Goal: Use online tool/utility: Utilize a website feature to perform a specific function

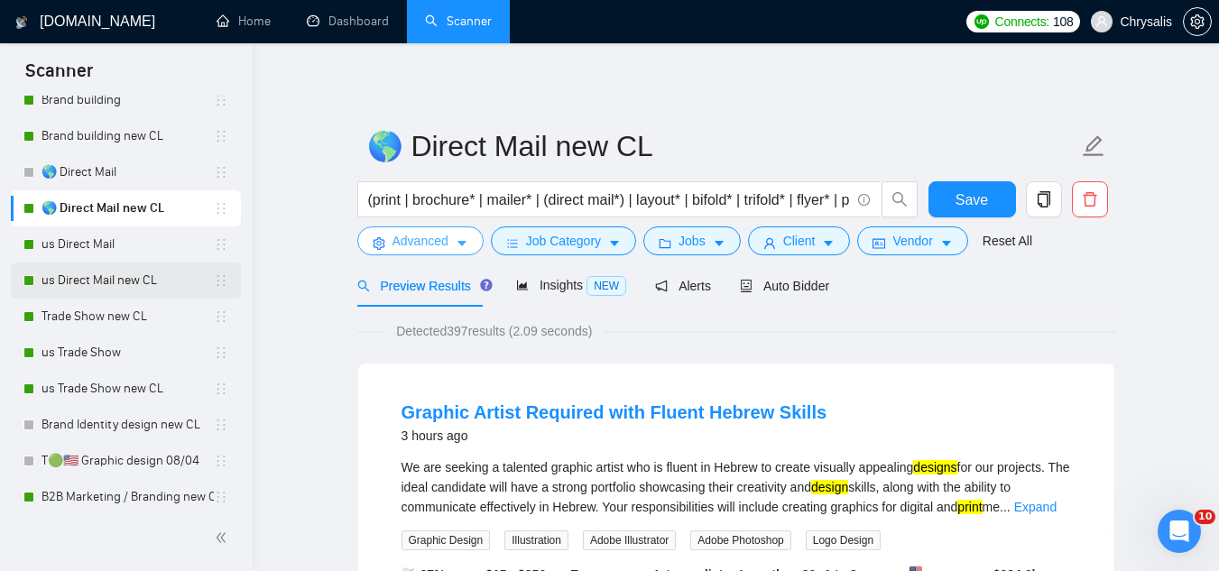
scroll to position [722, 0]
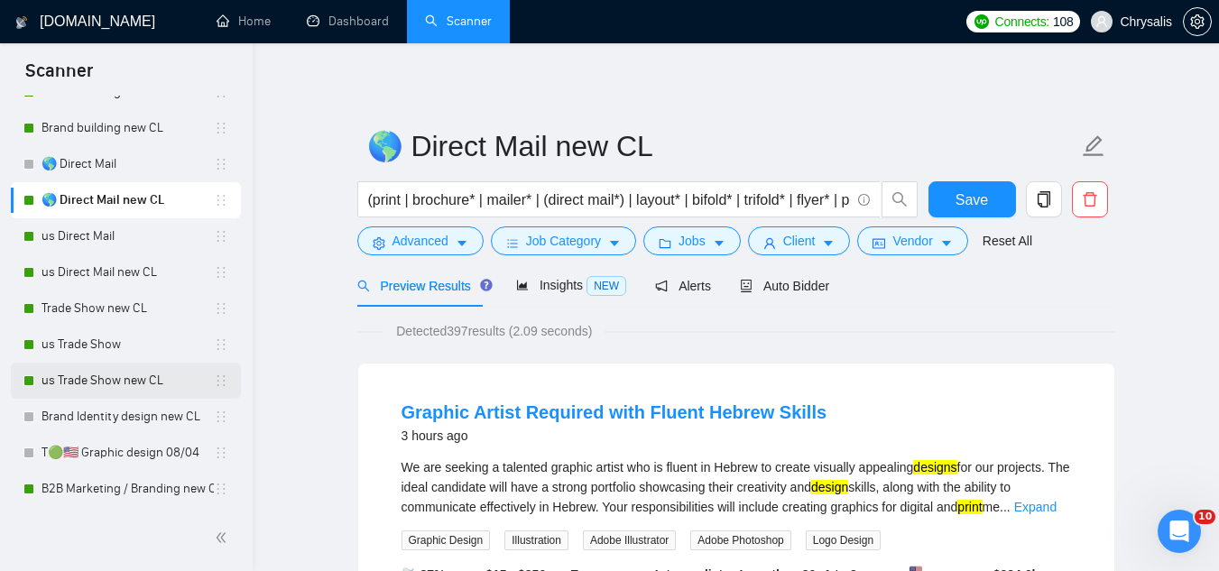
click at [102, 390] on link "us Trade Show new CL" at bounding box center [127, 381] width 172 height 36
click at [974, 205] on span "Save" at bounding box center [971, 200] width 32 height 23
click at [127, 380] on link "us Trade Show new CL" at bounding box center [127, 381] width 172 height 36
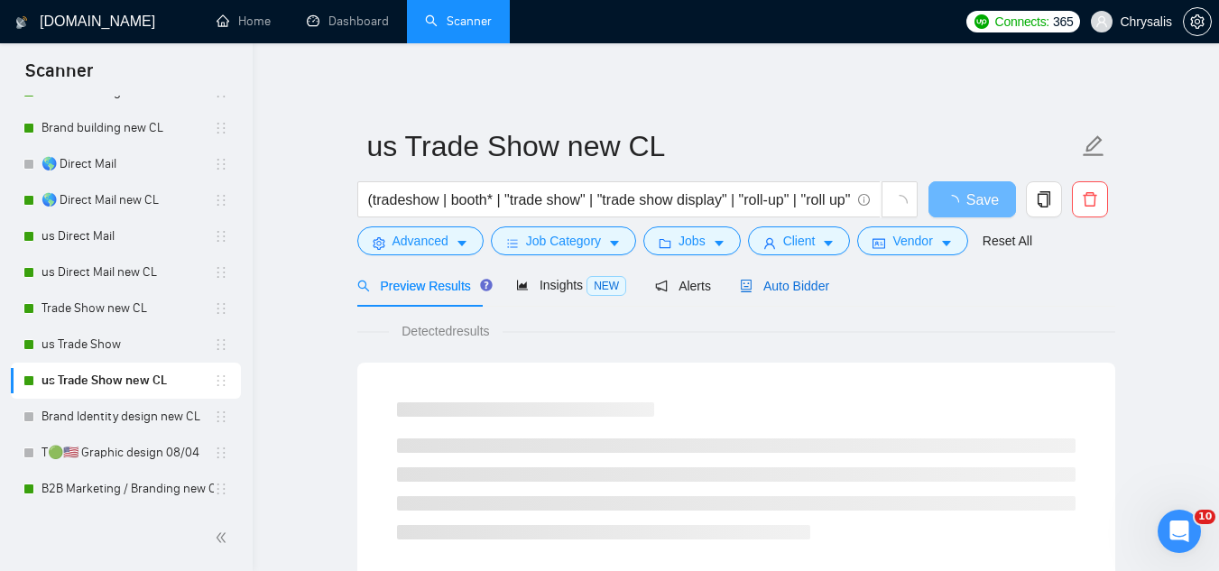
click at [789, 291] on span "Auto Bidder" at bounding box center [784, 286] width 89 height 14
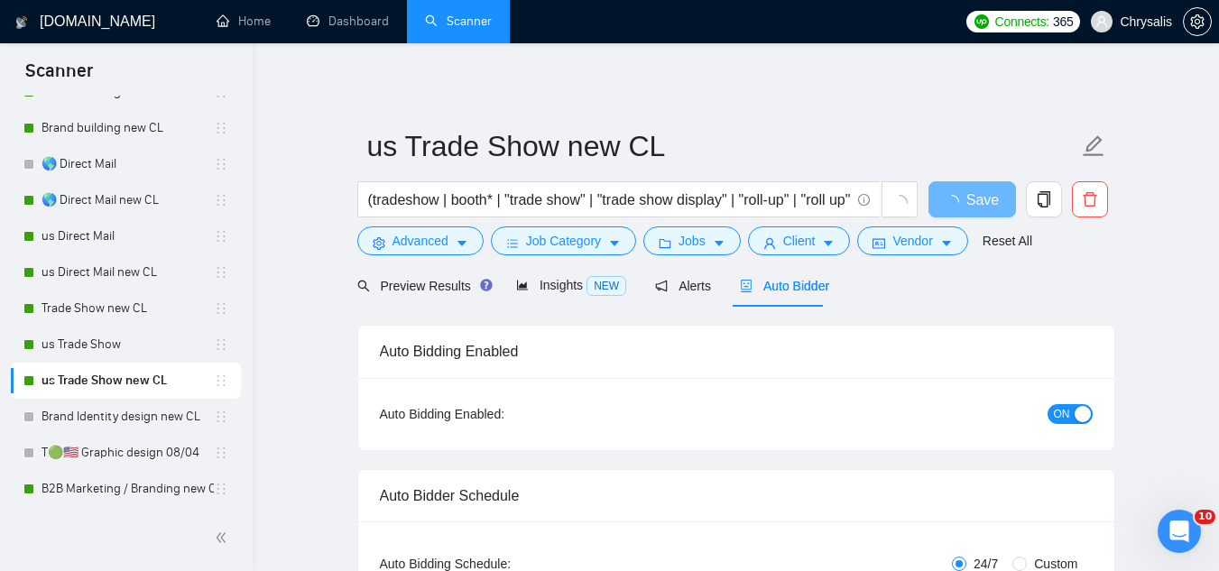
radio input "false"
radio input "true"
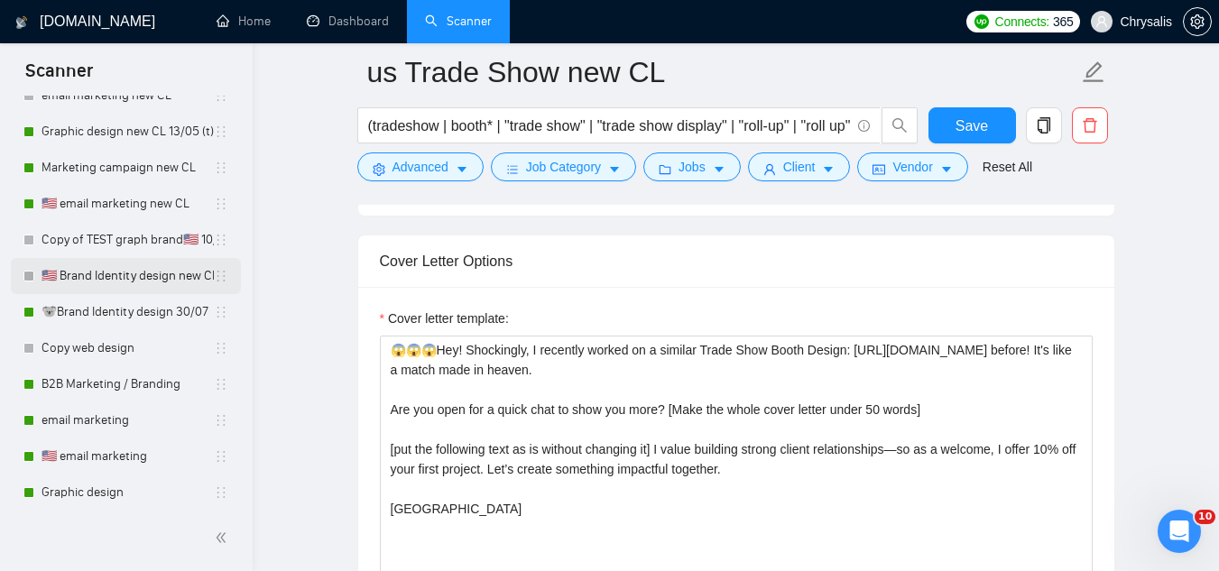
scroll to position [1263, 0]
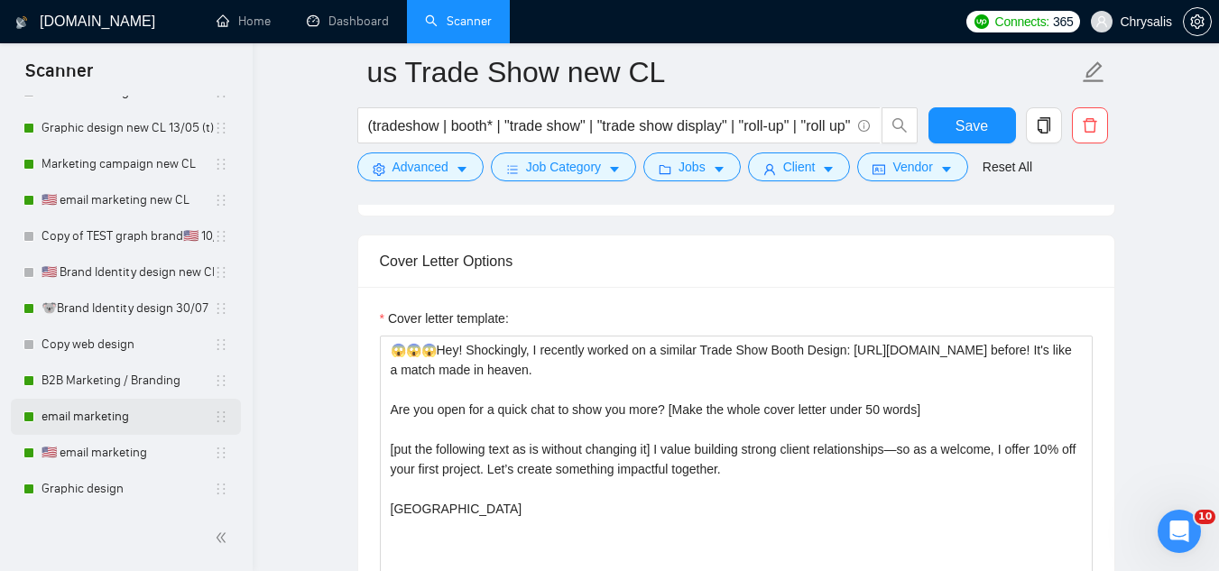
click at [119, 430] on link "email marketing" at bounding box center [127, 417] width 172 height 36
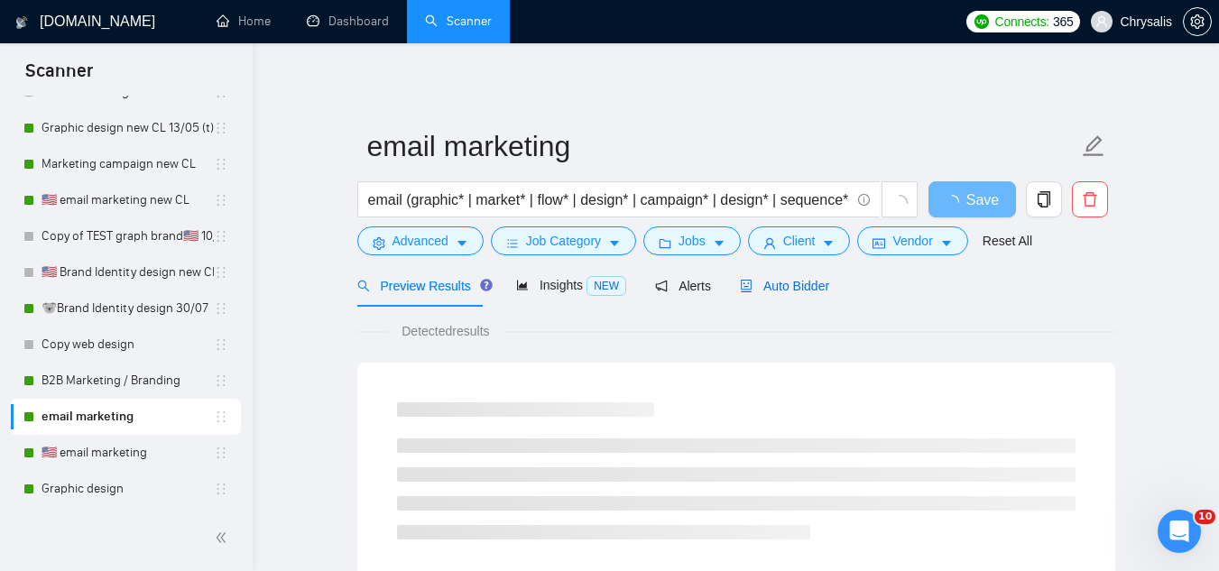
click at [783, 288] on span "Auto Bidder" at bounding box center [784, 286] width 89 height 14
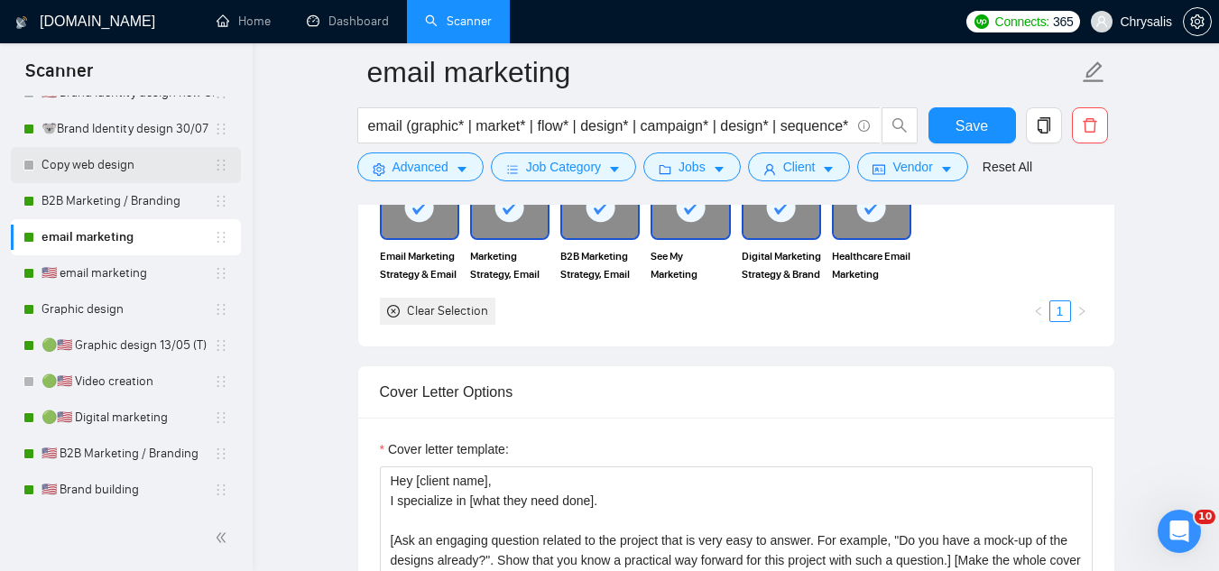
scroll to position [1443, 0]
click at [77, 271] on link "🇺🇸 email marketing" at bounding box center [127, 272] width 172 height 36
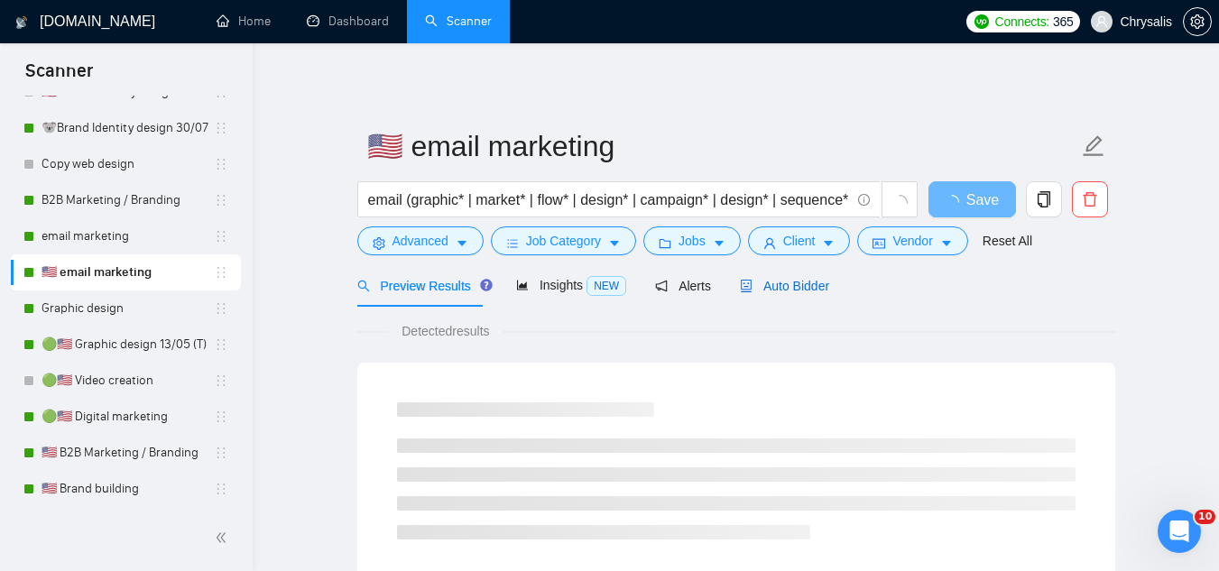
click at [759, 289] on span "Auto Bidder" at bounding box center [784, 286] width 89 height 14
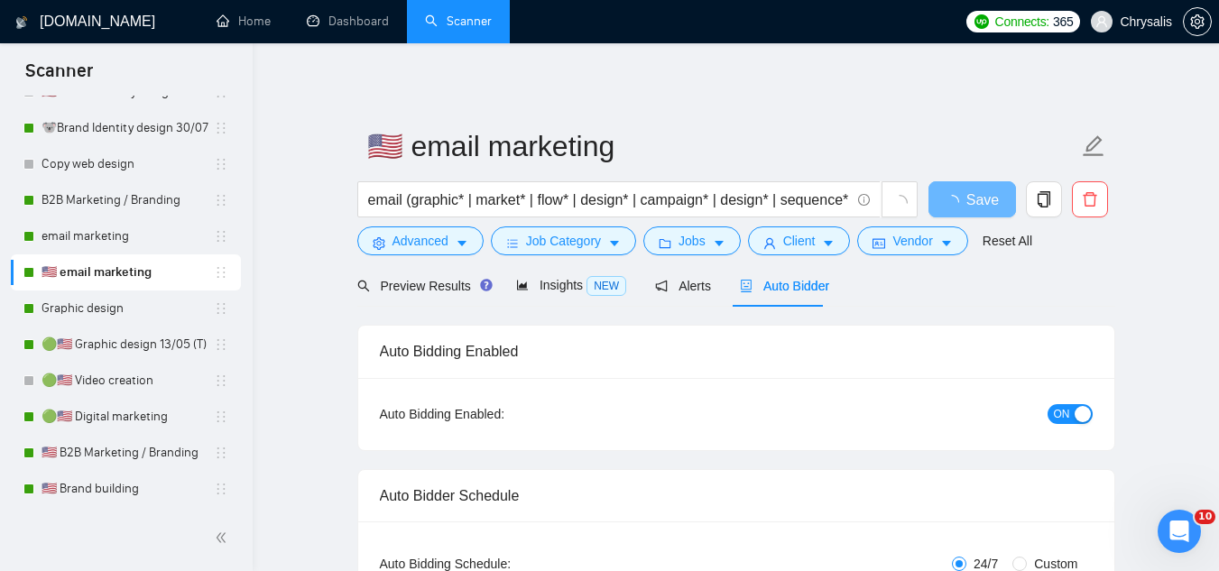
radio input "false"
radio input "true"
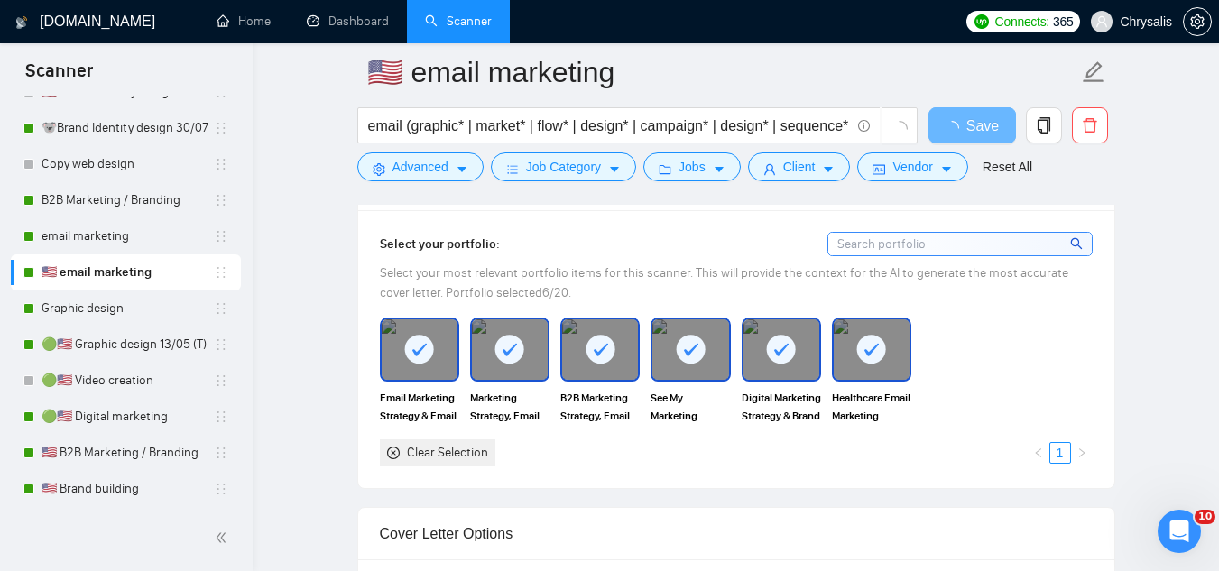
scroll to position [2165, 0]
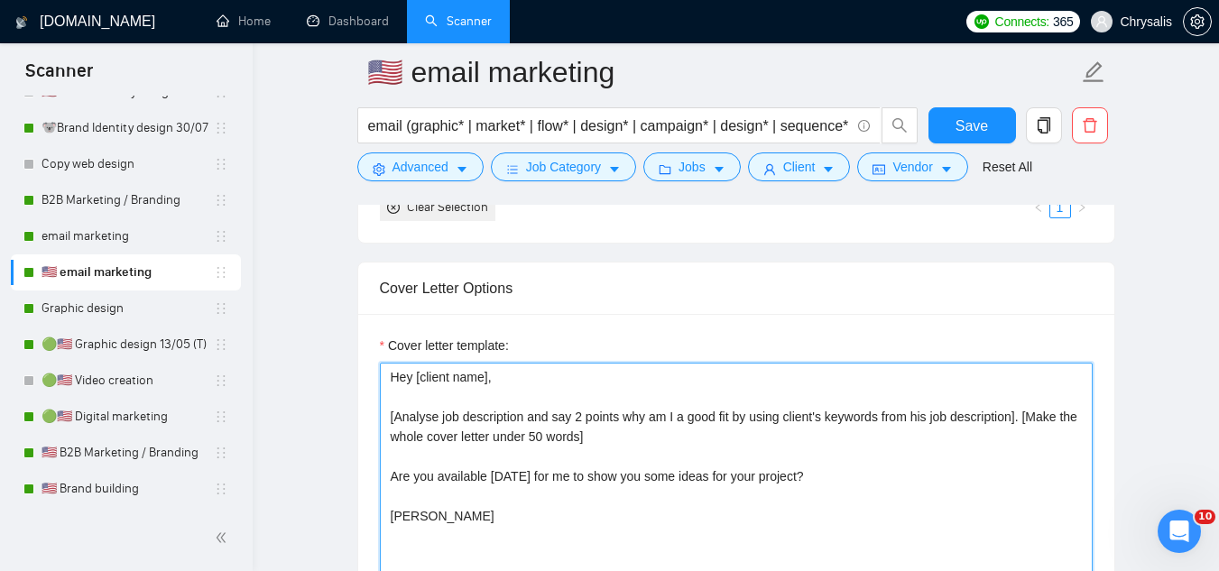
click at [391, 416] on textarea "Hey [client name], [Analyse job description and say 2 points why am I a good fi…" at bounding box center [736, 566] width 713 height 406
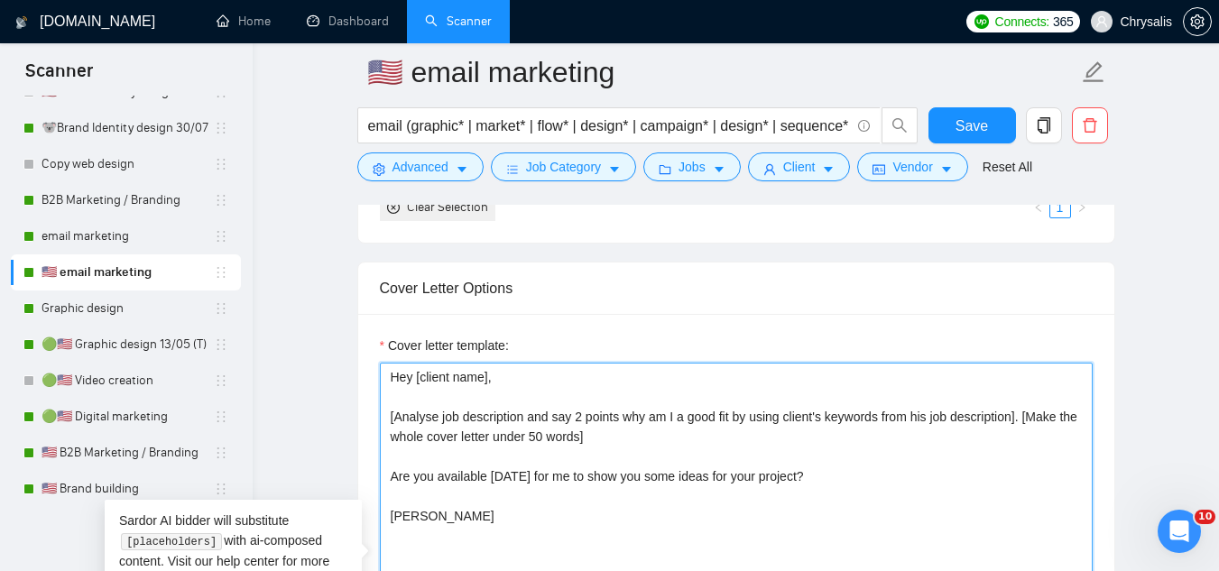
click at [391, 416] on textarea "Hey [client name], [Analyse job description and say 2 points why am I a good fi…" at bounding box center [736, 566] width 713 height 406
click at [392, 416] on textarea "Hey [client name], [Analyse job description and say 2 points why am I a good fi…" at bounding box center [736, 566] width 713 height 406
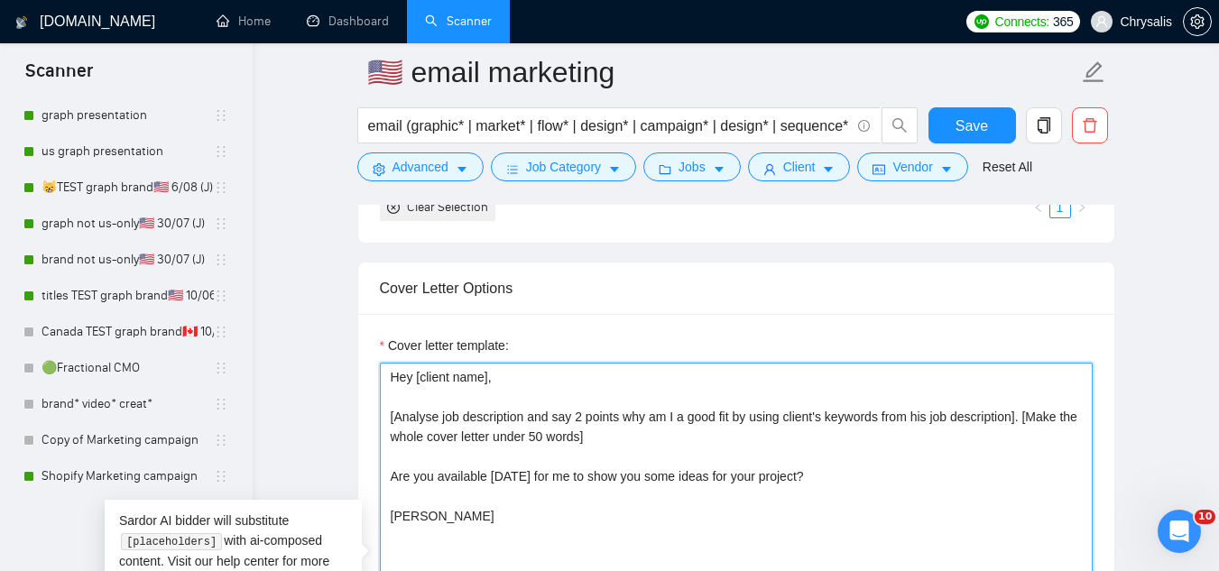
scroll to position [0, 0]
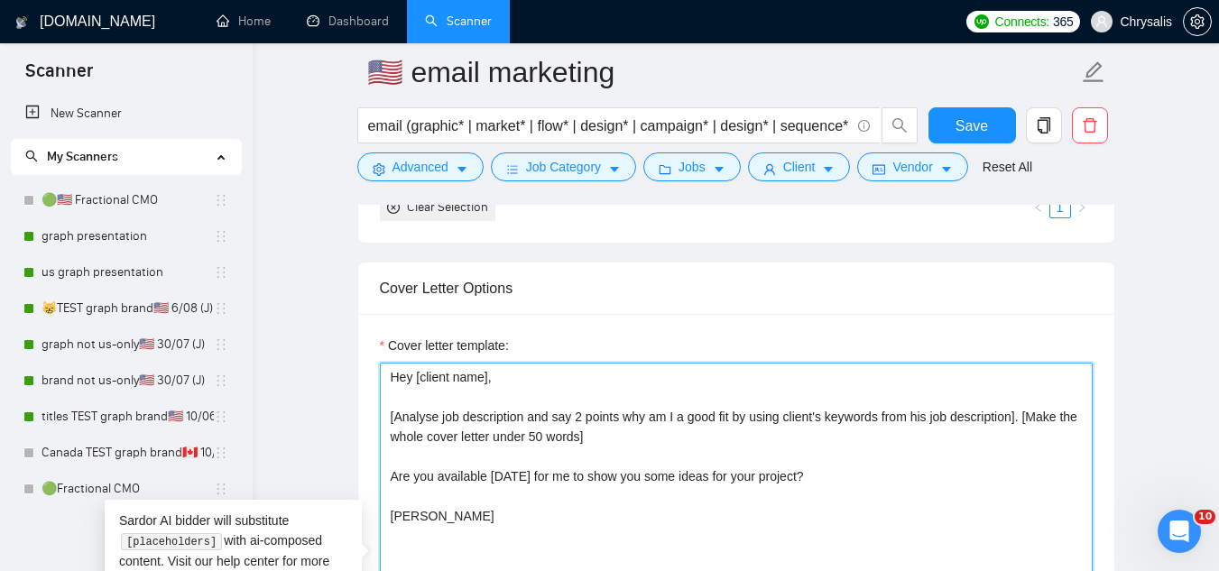
click at [393, 417] on textarea "Hey [client name], [Analyse job description and say 2 points why am I a good fi…" at bounding box center [736, 566] width 713 height 406
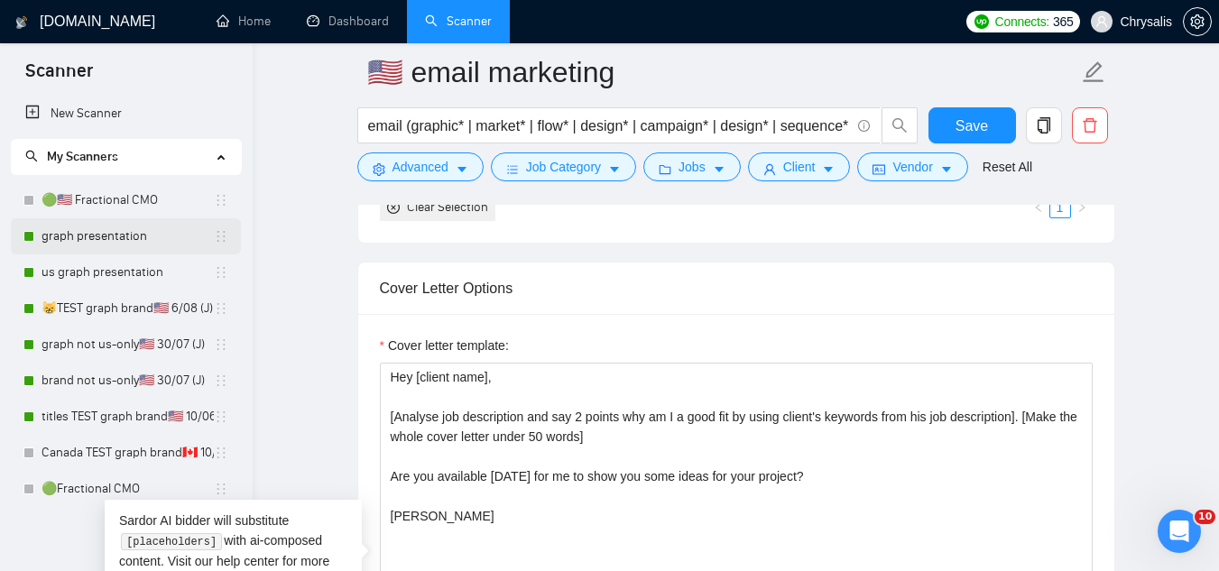
click at [127, 239] on link "graph presentation" at bounding box center [127, 236] width 172 height 36
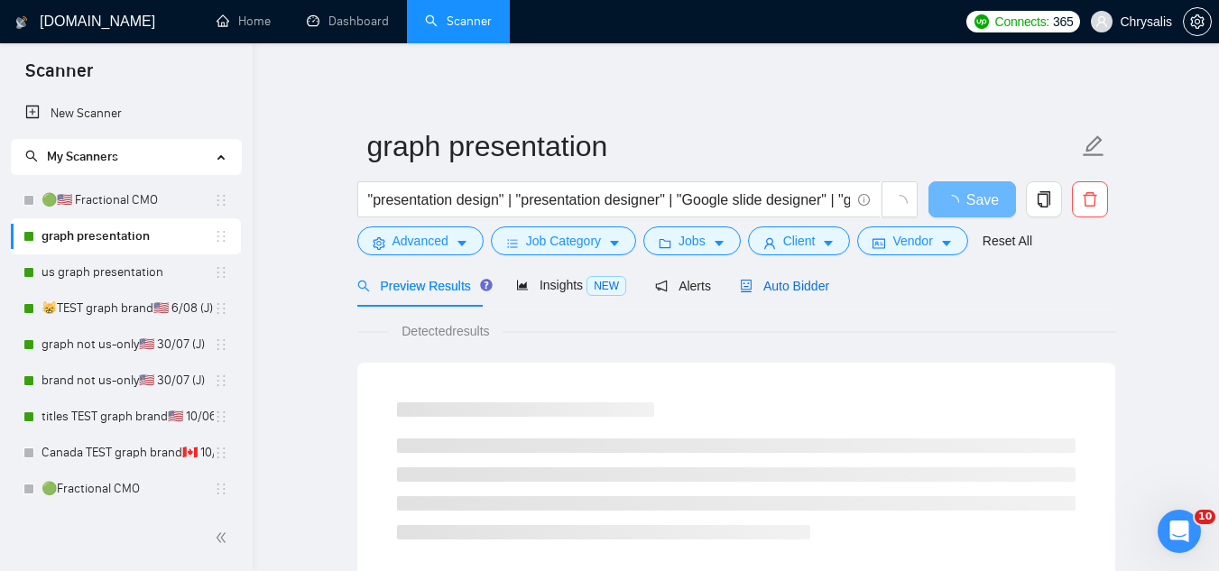
click at [782, 279] on span "Auto Bidder" at bounding box center [784, 286] width 89 height 14
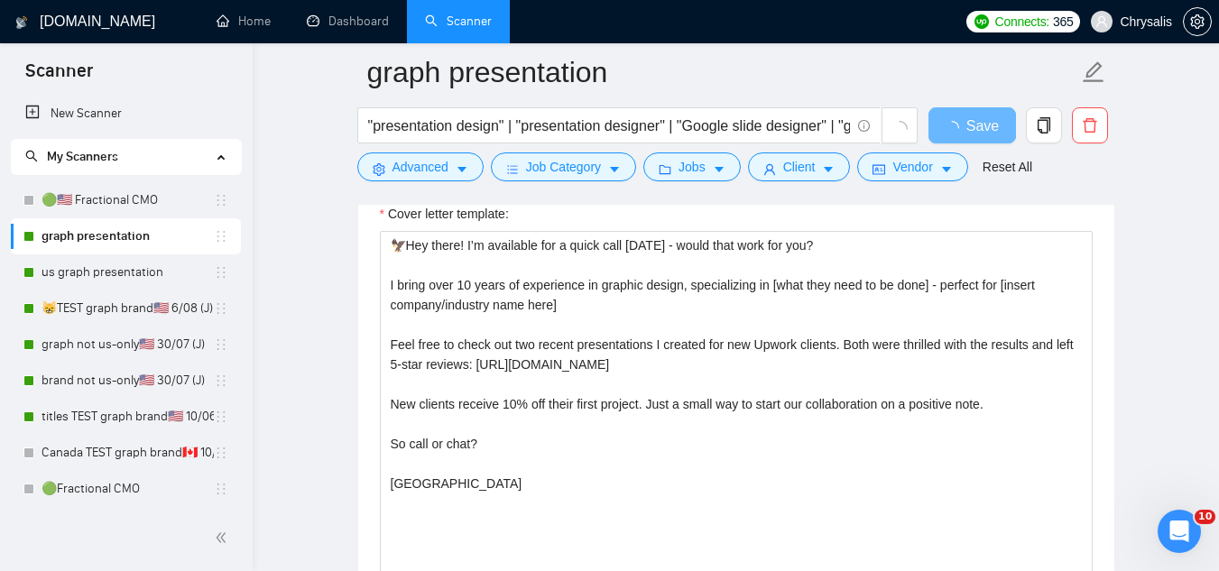
scroll to position [2074, 0]
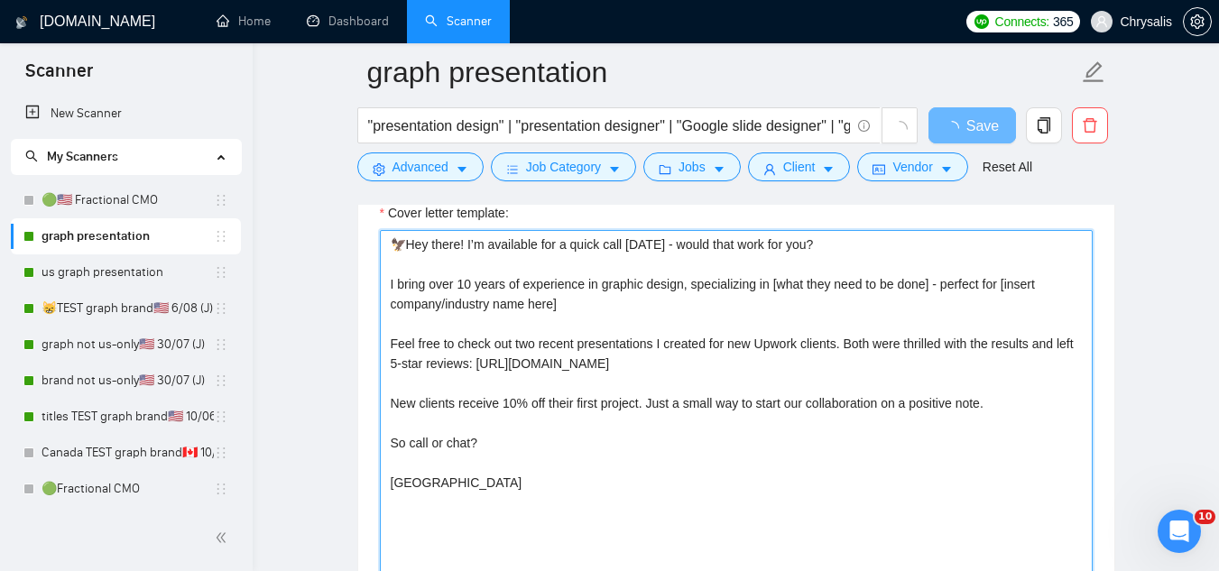
click at [393, 286] on textarea "🦅Hey there! I’m available for a quick call [DATE] - would that work for you? I …" at bounding box center [736, 433] width 713 height 406
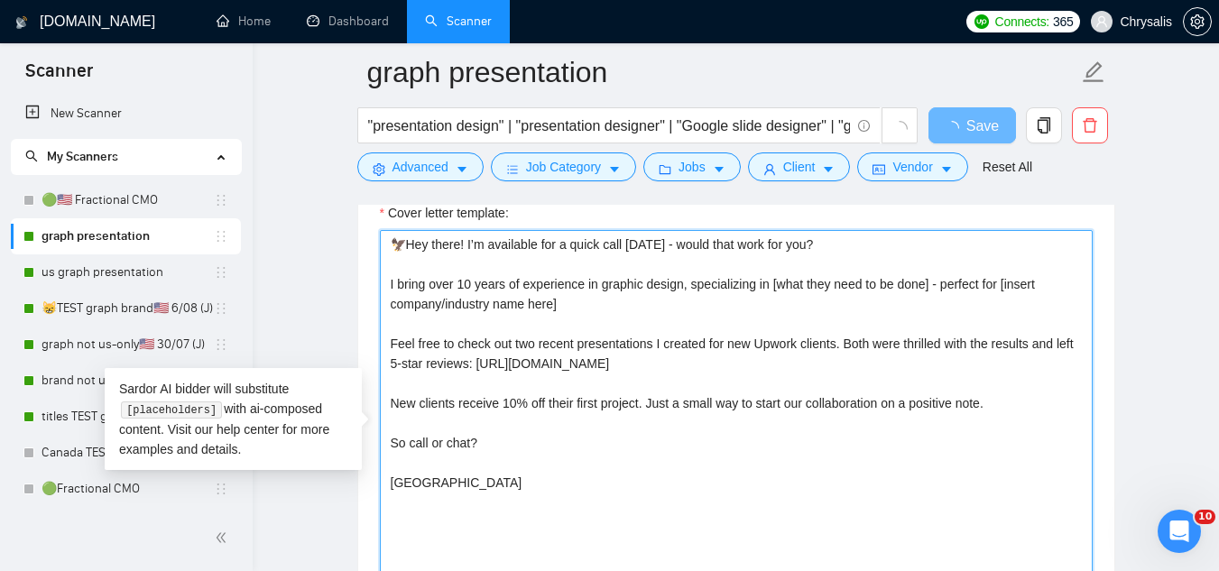
click at [393, 286] on textarea "🦅Hey there! I’m available for a quick call [DATE] - would that work for you? I …" at bounding box center [736, 433] width 713 height 406
